Goal: Information Seeking & Learning: Learn about a topic

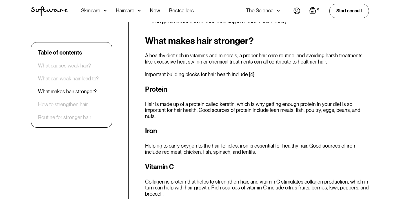
scroll to position [905, 0]
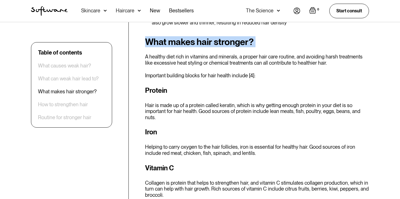
drag, startPoint x: 146, startPoint y: 32, endPoint x: 251, endPoint y: 36, distance: 105.4
click at [251, 37] on div "What makes hair stronger? A healthy diet rich in vitamins and minerals, a prope…" at bounding box center [257, 199] width 224 height 324
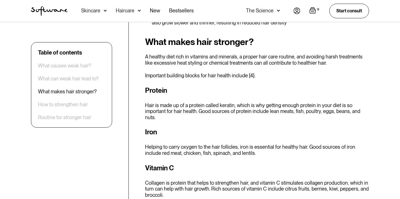
click at [240, 56] on div "What makes hair stronger? A healthy diet rich in vitamins and minerals, a prope…" at bounding box center [257, 199] width 224 height 324
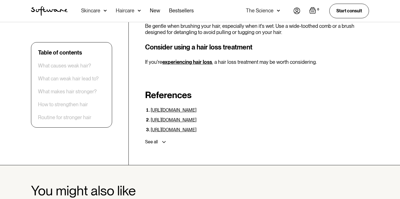
scroll to position [1746, 0]
